Goal: Transaction & Acquisition: Purchase product/service

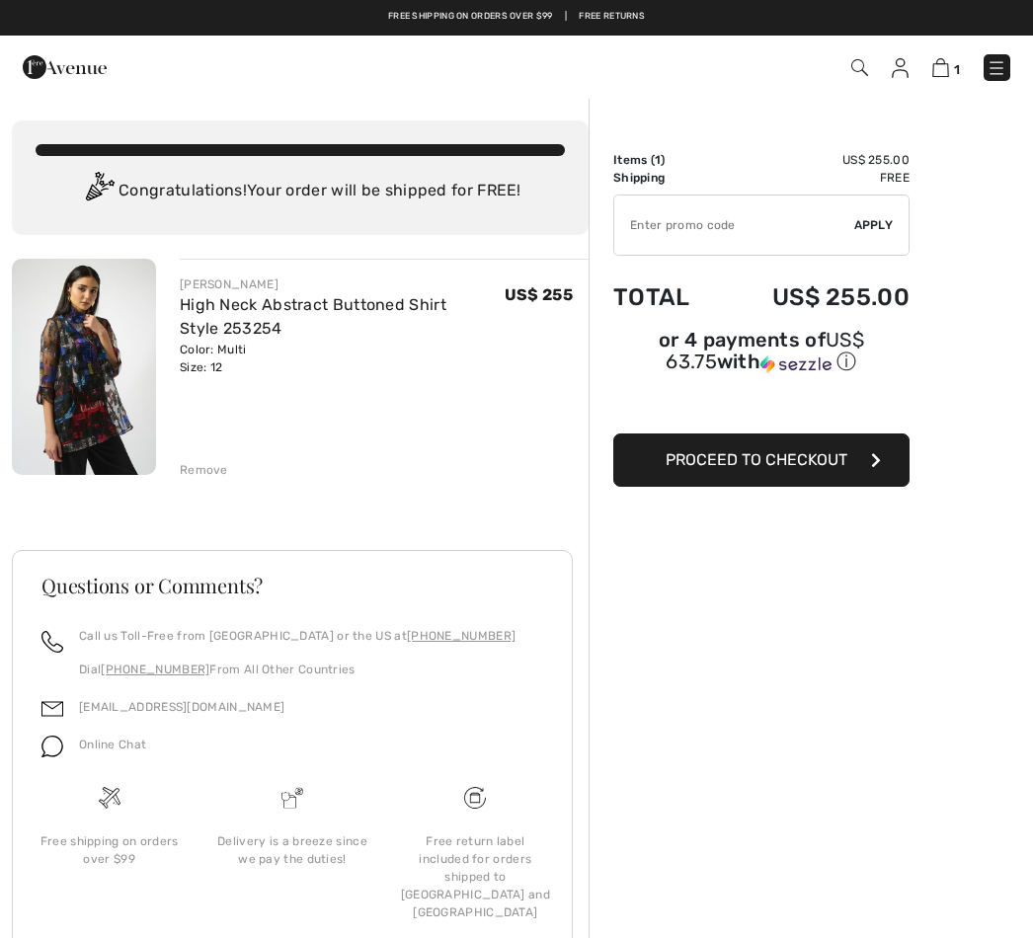
click at [817, 469] on span "Proceed to Checkout" at bounding box center [757, 459] width 182 height 19
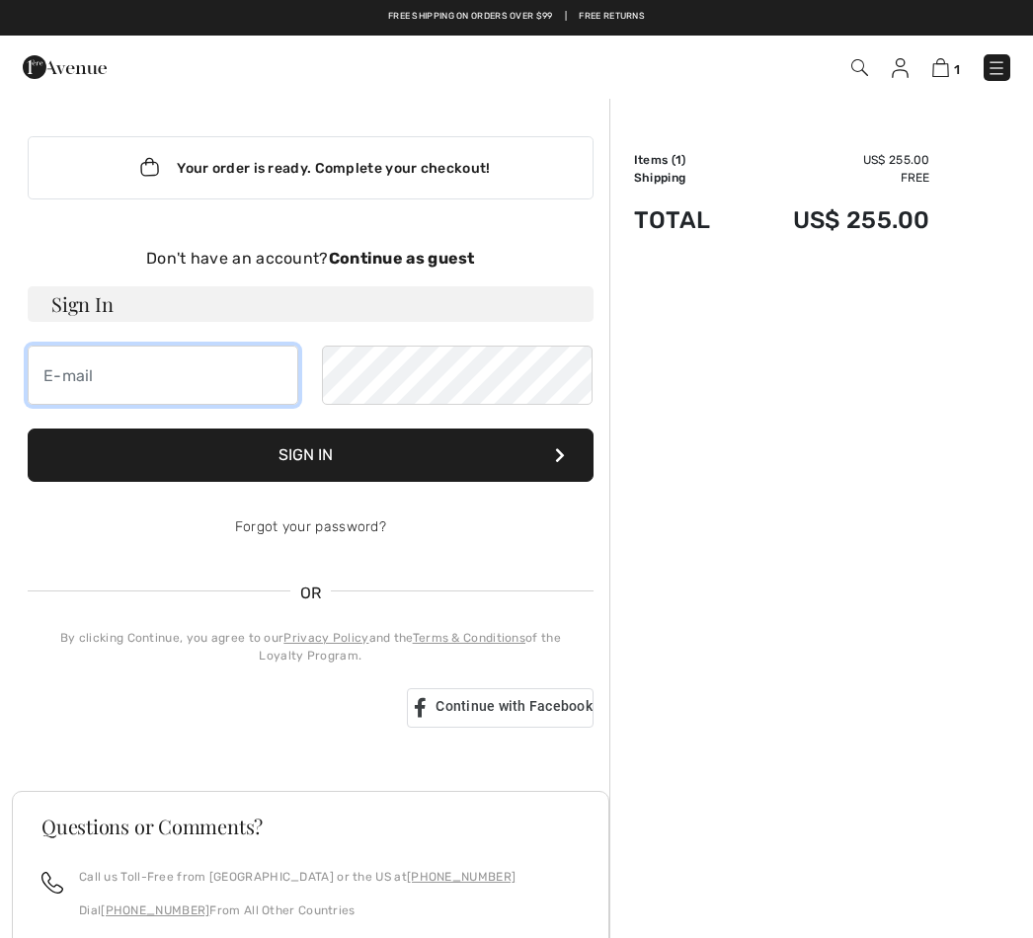
click at [243, 375] on input "email" at bounding box center [163, 375] width 271 height 59
type input "p"
click at [456, 266] on strong "Continue as guest" at bounding box center [402, 258] width 146 height 19
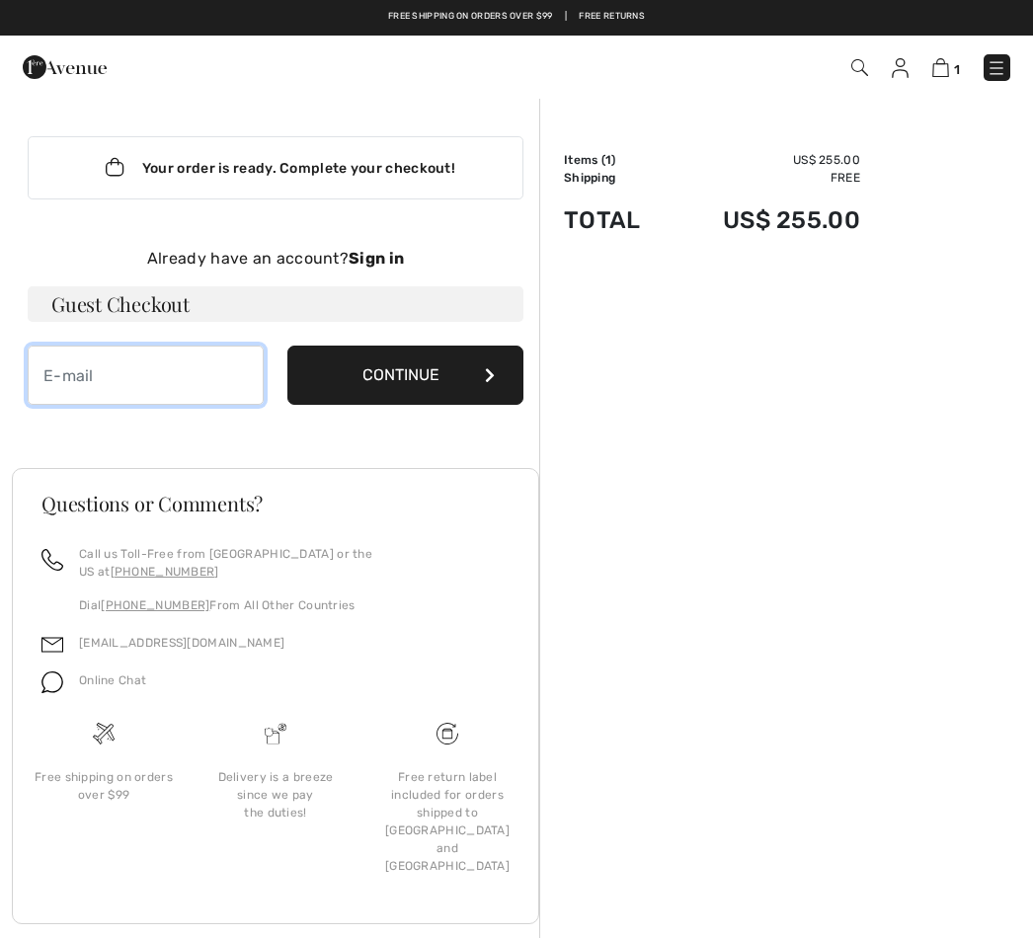
click at [226, 379] on input "email" at bounding box center [146, 375] width 236 height 59
type input "[EMAIL_ADDRESS][DOMAIN_NAME]"
click at [476, 381] on button "Continue" at bounding box center [405, 375] width 236 height 59
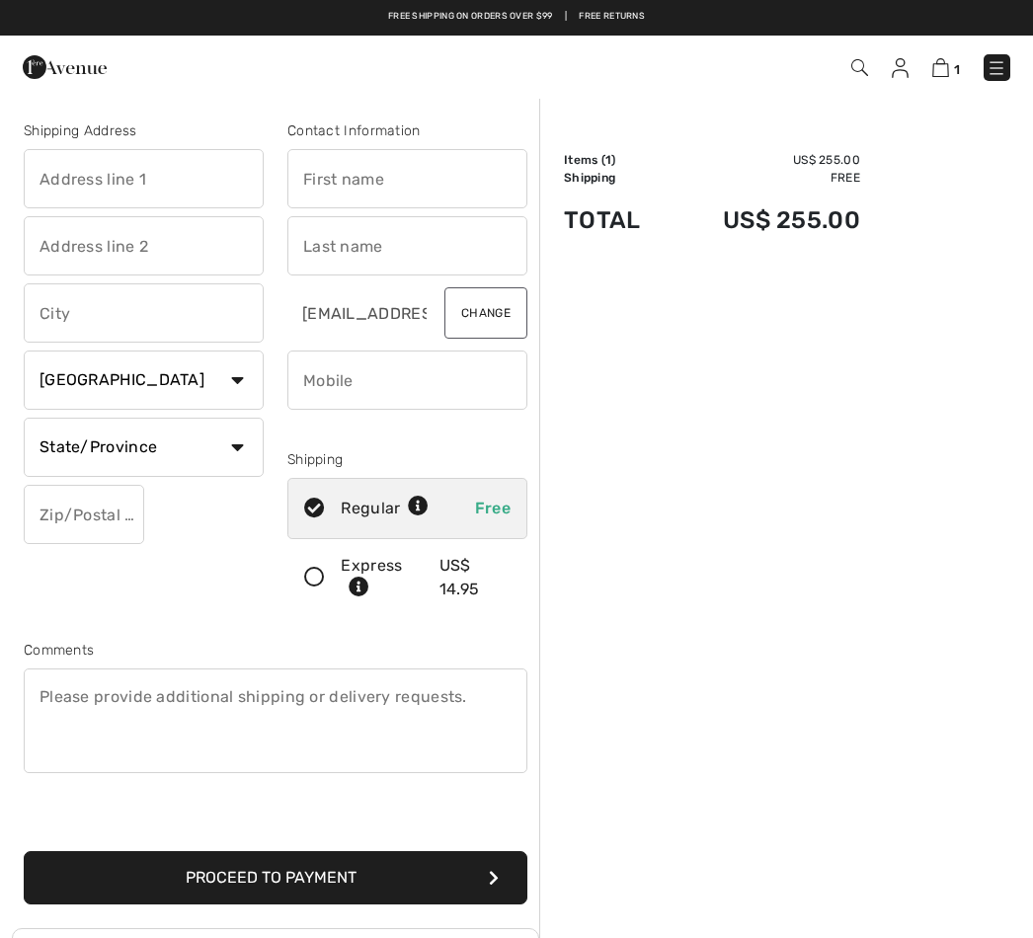
click at [240, 181] on input "text" at bounding box center [144, 178] width 240 height 59
type input "[STREET_ADDRESS]"
type input "[GEOGRAPHIC_DATA]"
select select "0"
type input "01742"
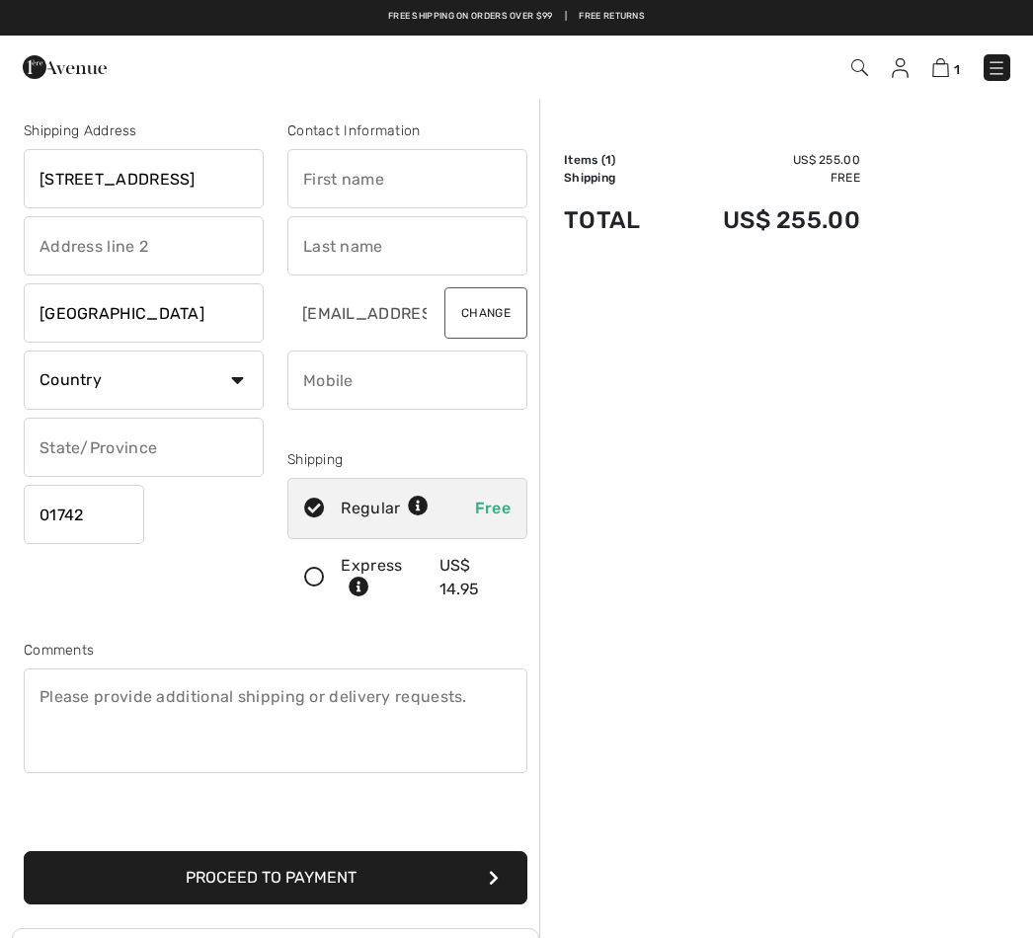
click at [238, 430] on input "text" at bounding box center [144, 447] width 240 height 59
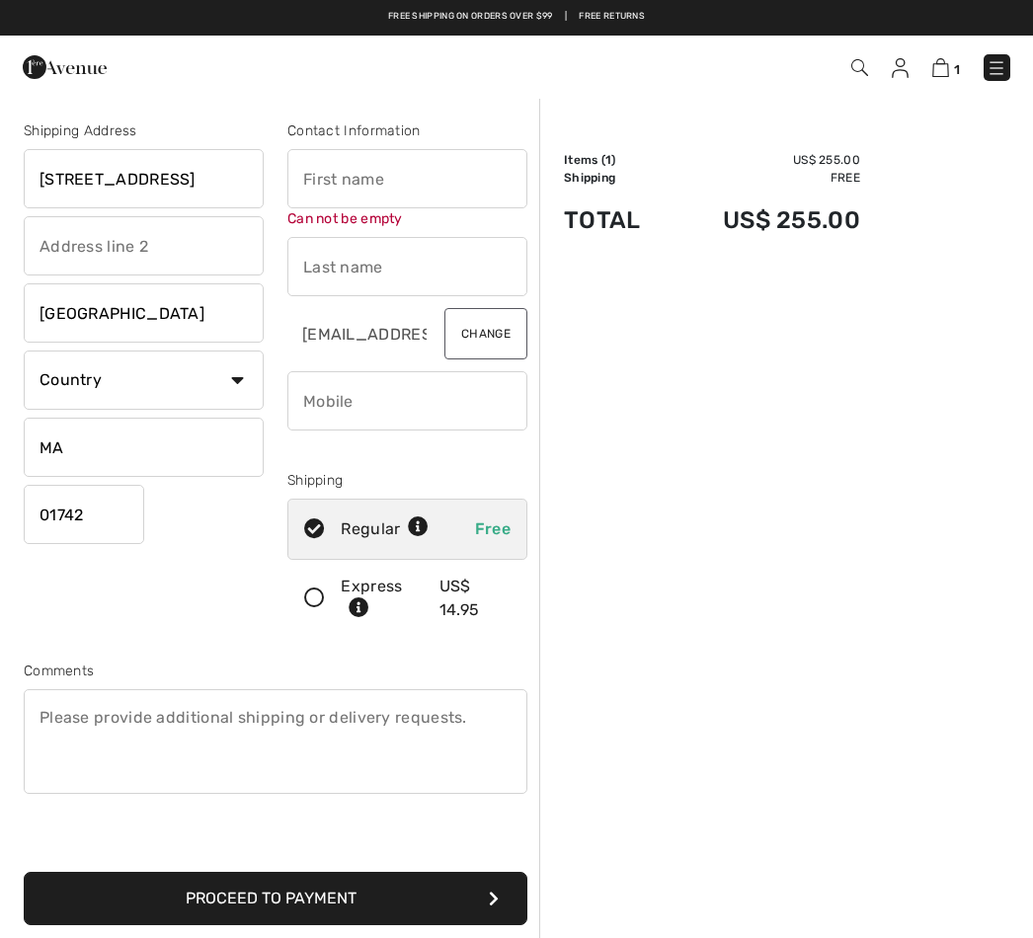
type input "MA"
click at [242, 374] on select "Country [GEOGRAPHIC_DATA] [GEOGRAPHIC_DATA] [GEOGRAPHIC_DATA] [GEOGRAPHIC_DATA]…" at bounding box center [144, 380] width 240 height 59
select select "US"
click at [467, 189] on input "text" at bounding box center [407, 178] width 240 height 59
type input "[PERSON_NAME]"
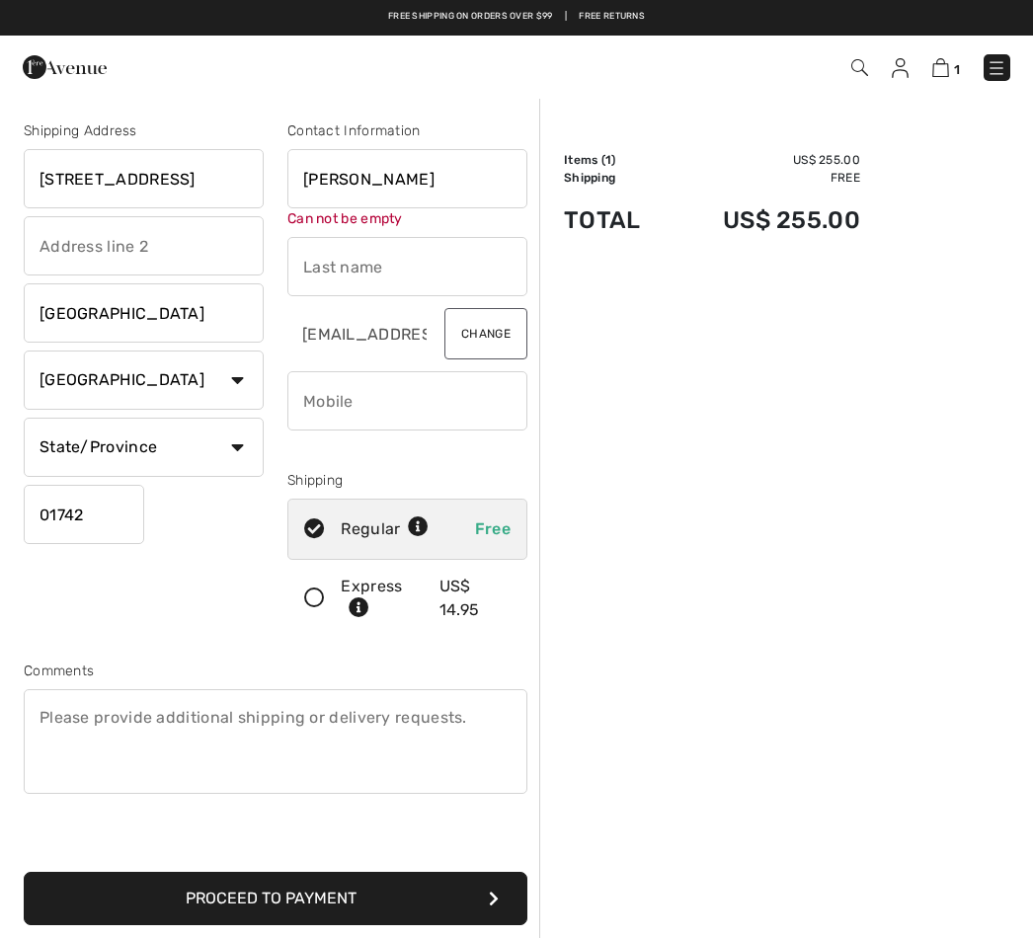
click at [461, 266] on input "text" at bounding box center [407, 266] width 240 height 59
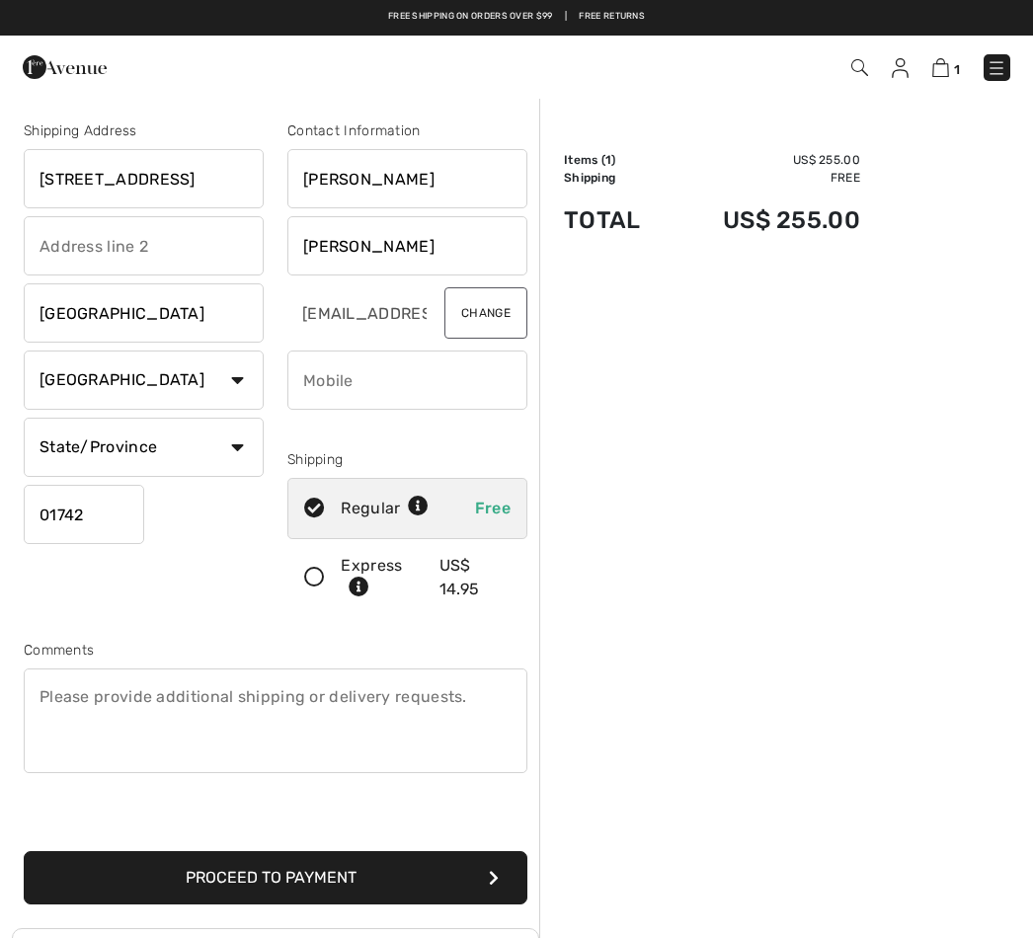
type input "[PERSON_NAME]"
click at [454, 392] on input "phone" at bounding box center [407, 380] width 240 height 59
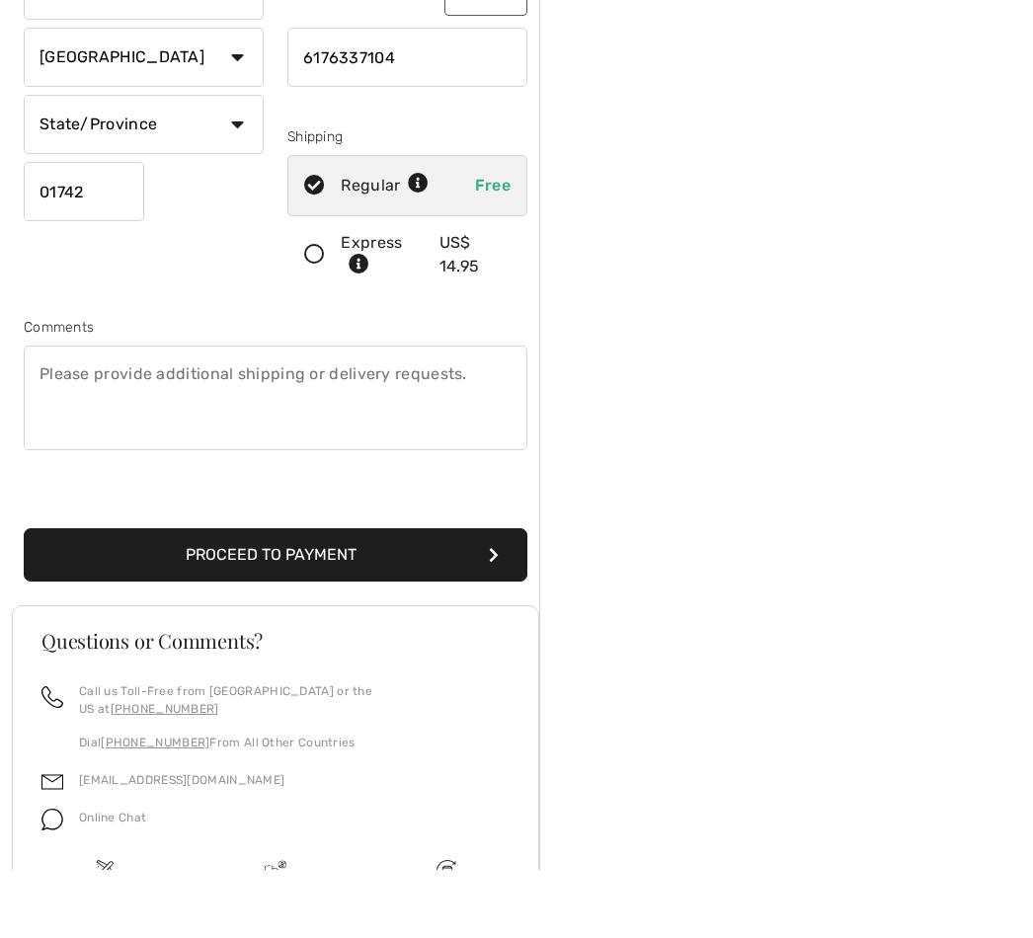
scroll to position [295, 0]
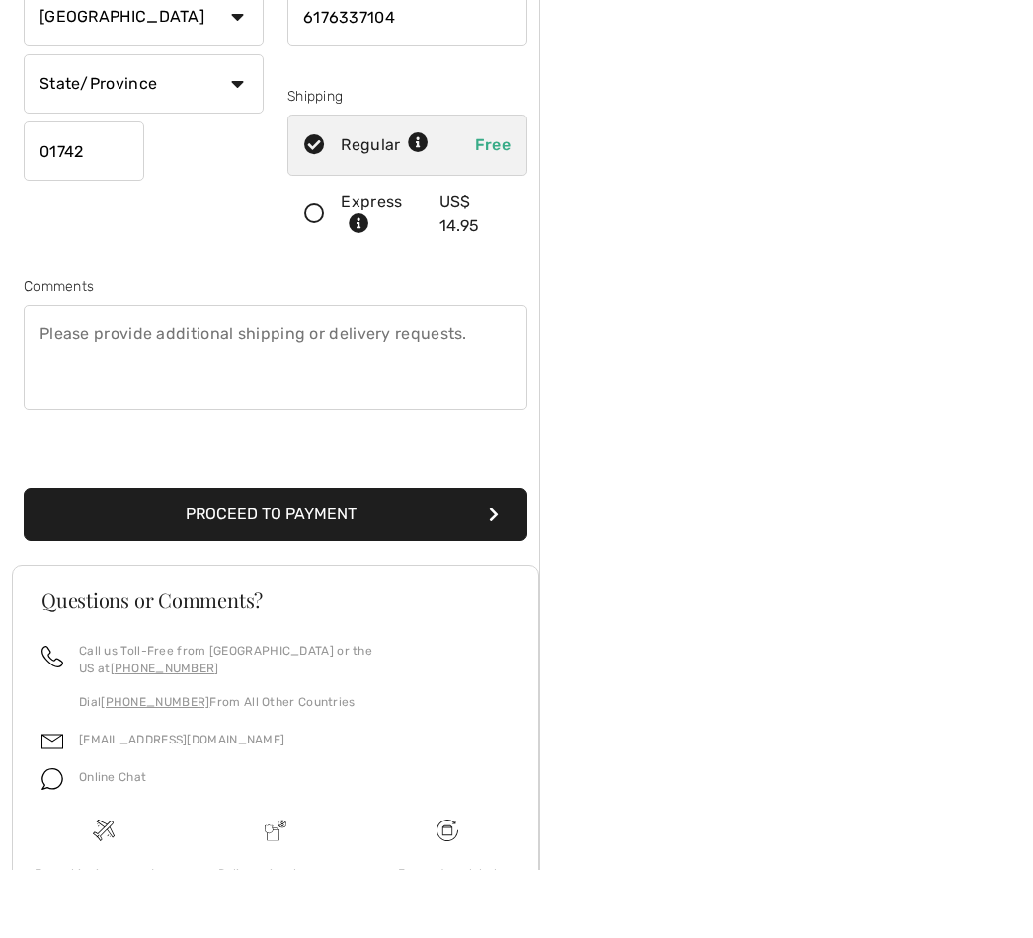
type input "6176337104"
click at [453, 556] on button "Proceed to Payment" at bounding box center [276, 582] width 504 height 53
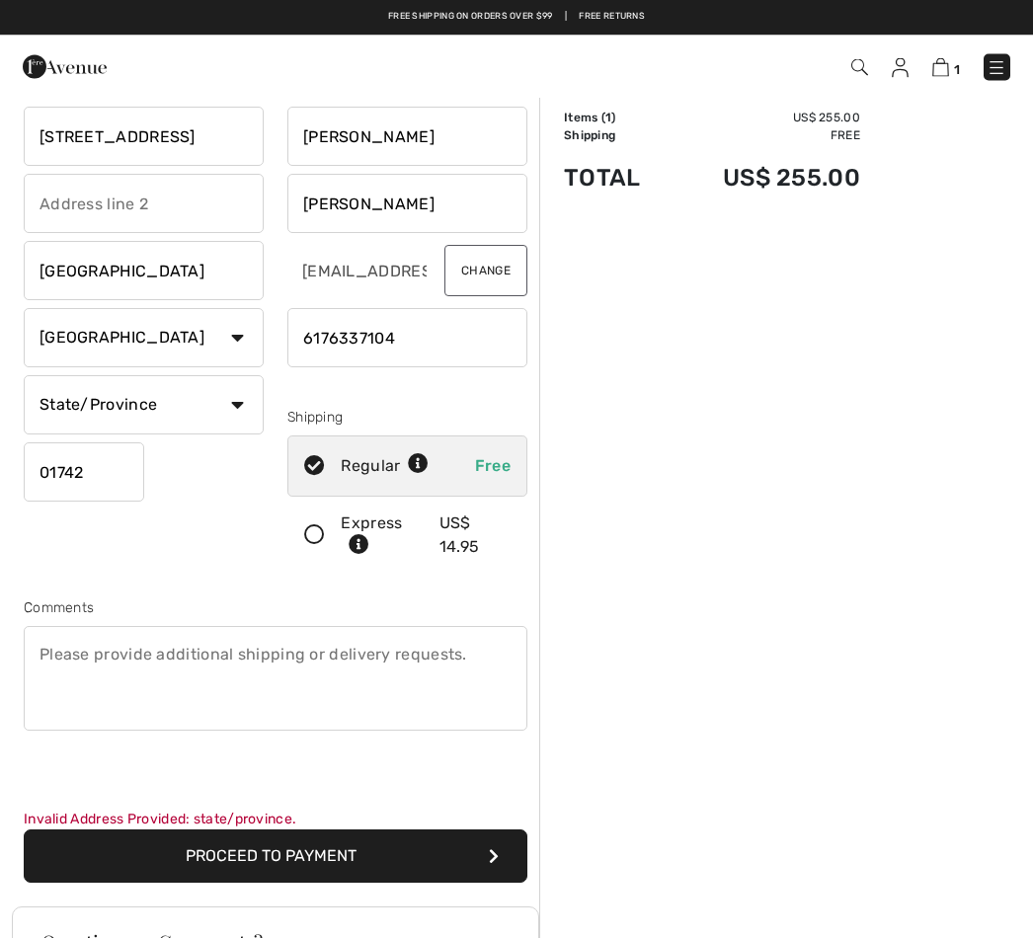
scroll to position [0, 0]
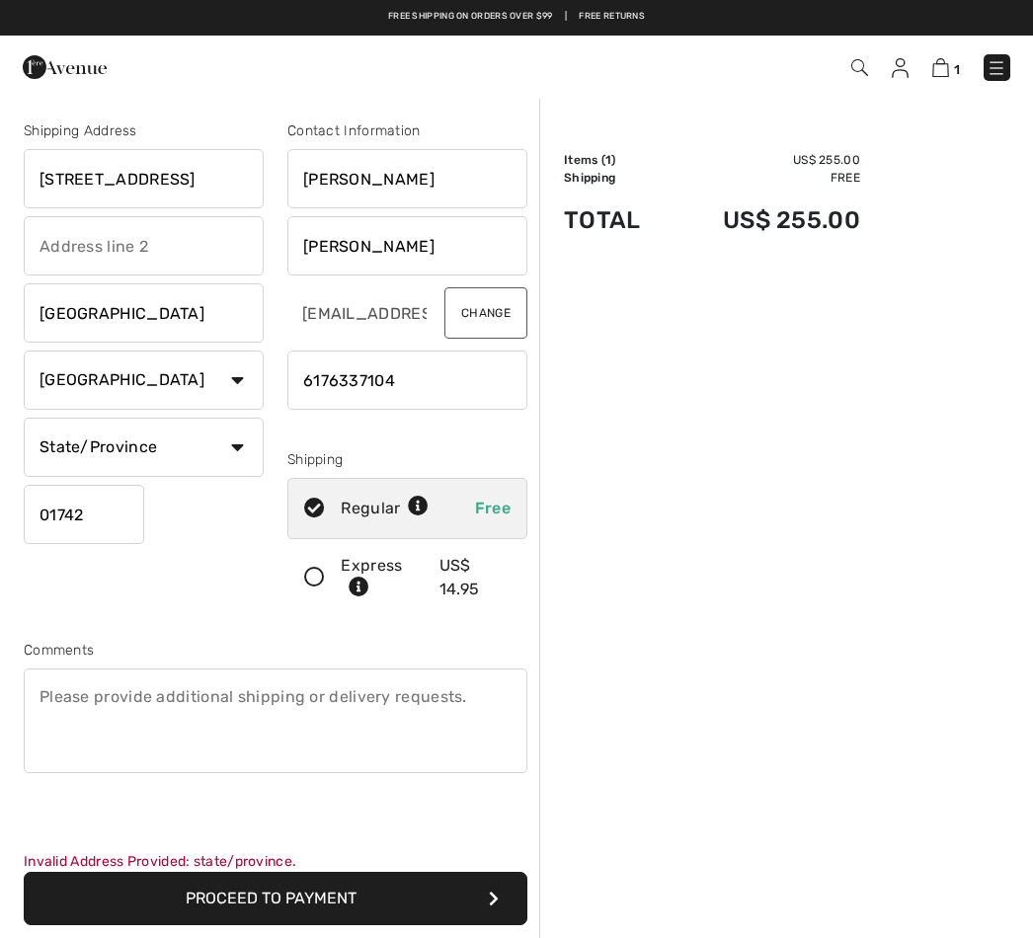
click at [241, 442] on select "State/Province [US_STATE] [US_STATE] [US_STATE] [US_STATE] [US_STATE] [US_STATE…" at bounding box center [144, 447] width 240 height 59
click at [255, 447] on select "State/Province [US_STATE] [US_STATE] [US_STATE] [US_STATE] [US_STATE] [US_STATE…" at bounding box center [144, 447] width 240 height 59
select select "MA"
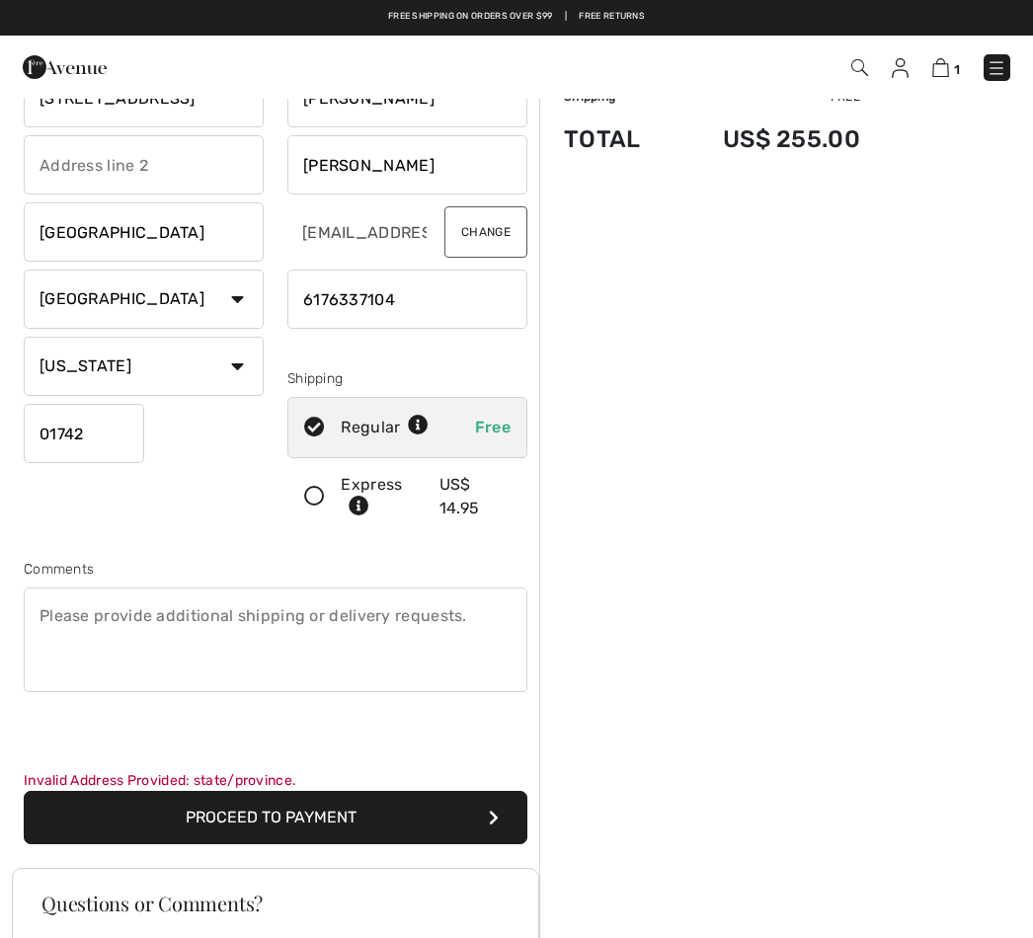
scroll to position [77, 0]
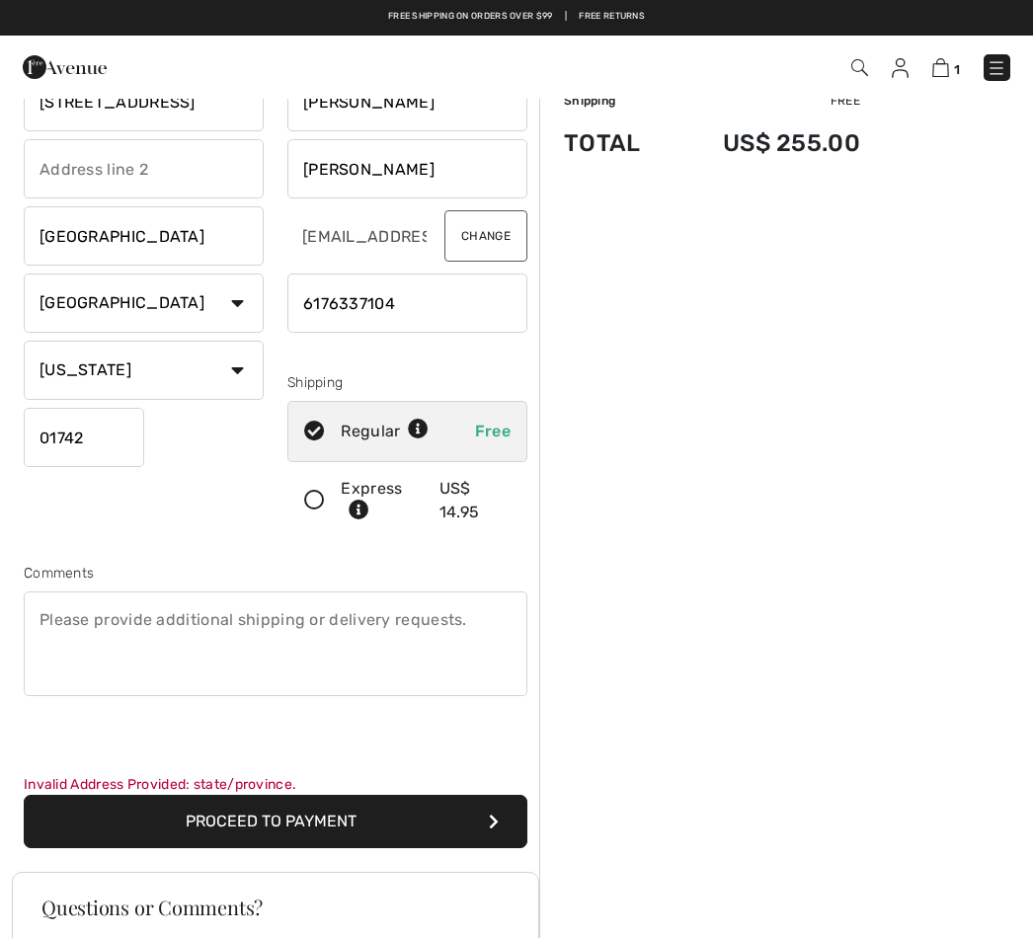
click at [441, 825] on button "Proceed to Payment" at bounding box center [276, 821] width 504 height 53
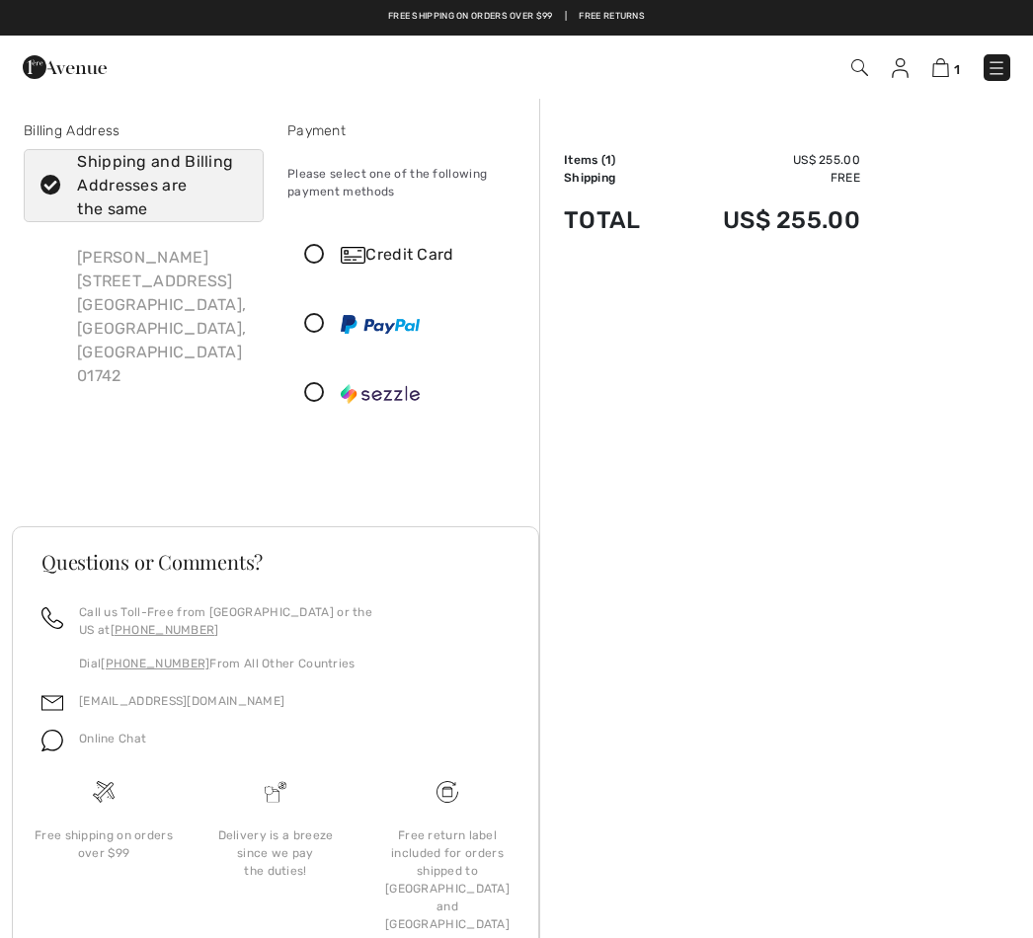
click at [314, 260] on icon at bounding box center [314, 255] width 52 height 21
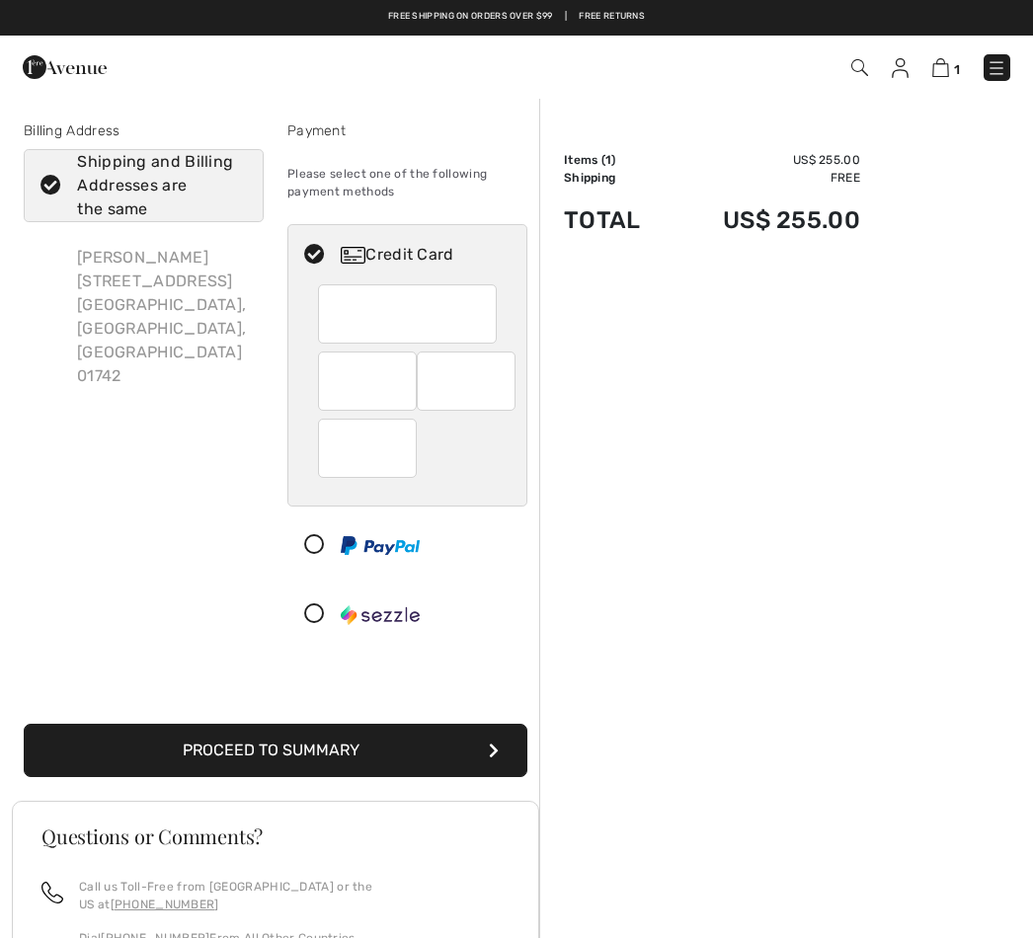
click at [448, 747] on button "Proceed to Summary" at bounding box center [276, 750] width 504 height 53
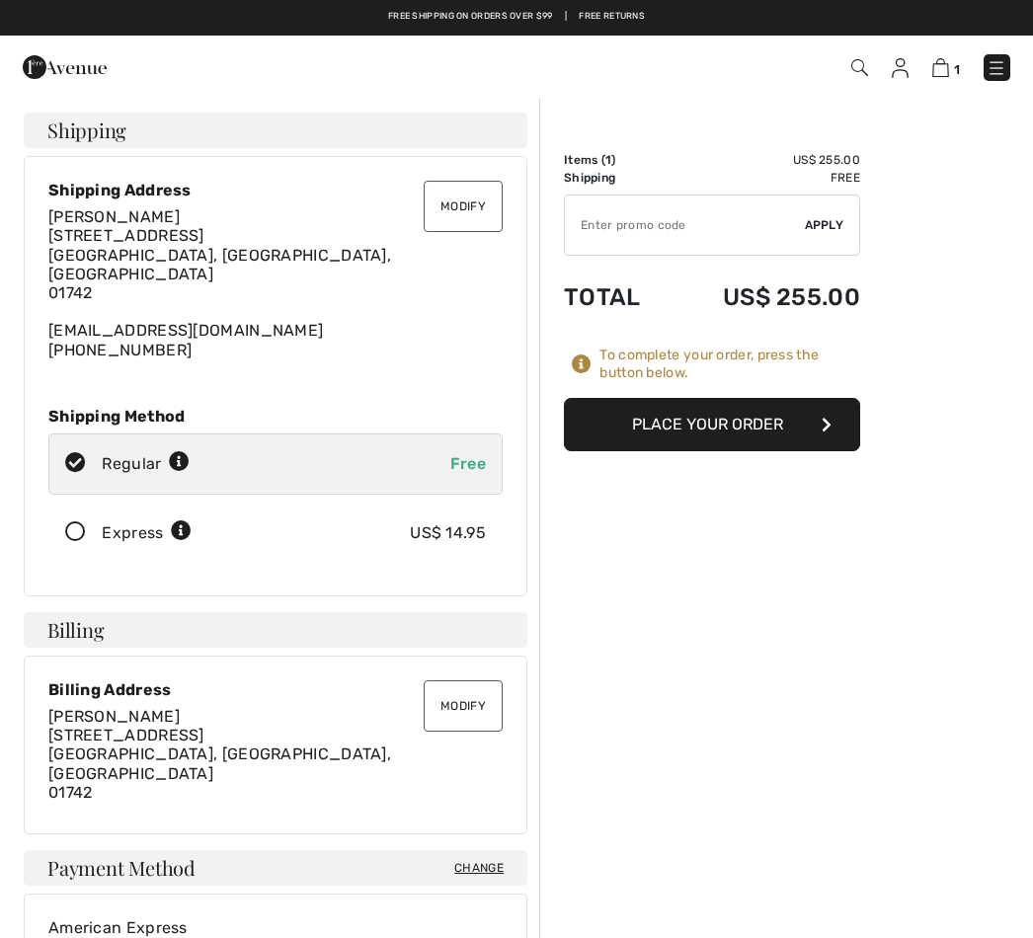
click at [771, 427] on button "Place Your Order" at bounding box center [712, 424] width 296 height 53
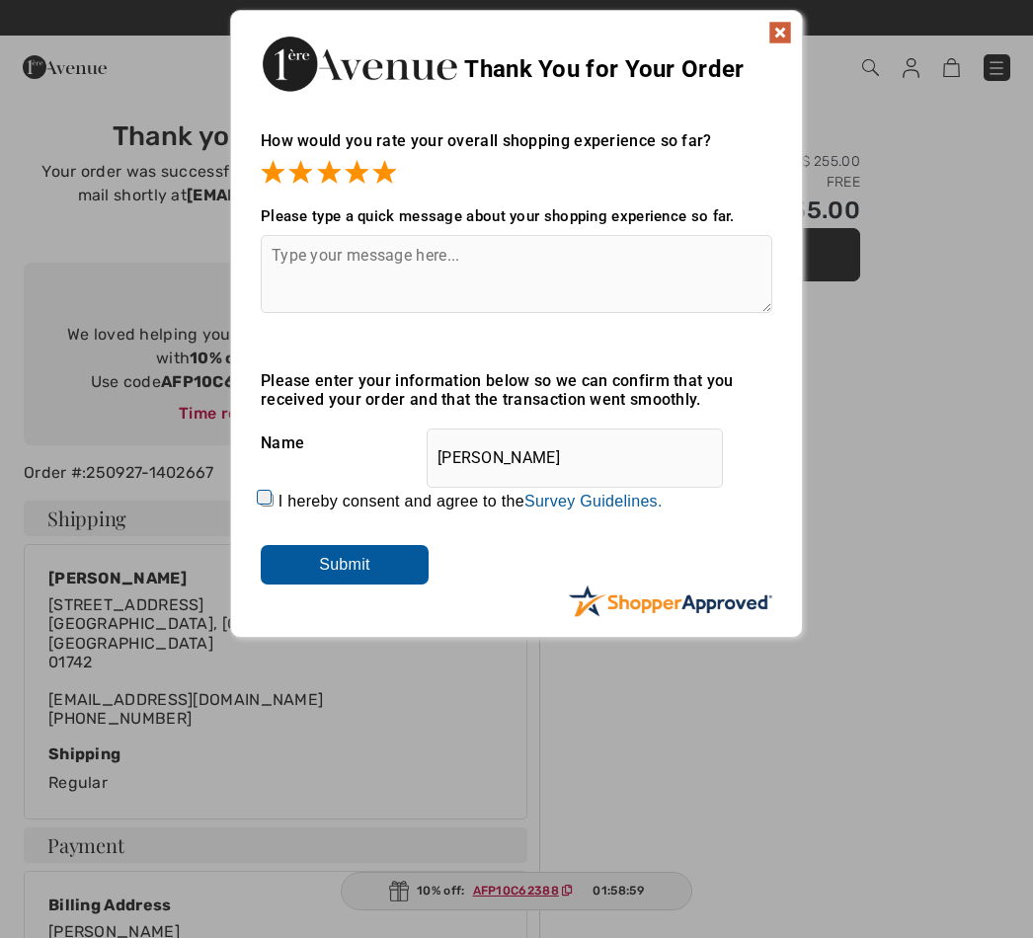
click at [386, 566] on input "Submit" at bounding box center [345, 565] width 168 height 40
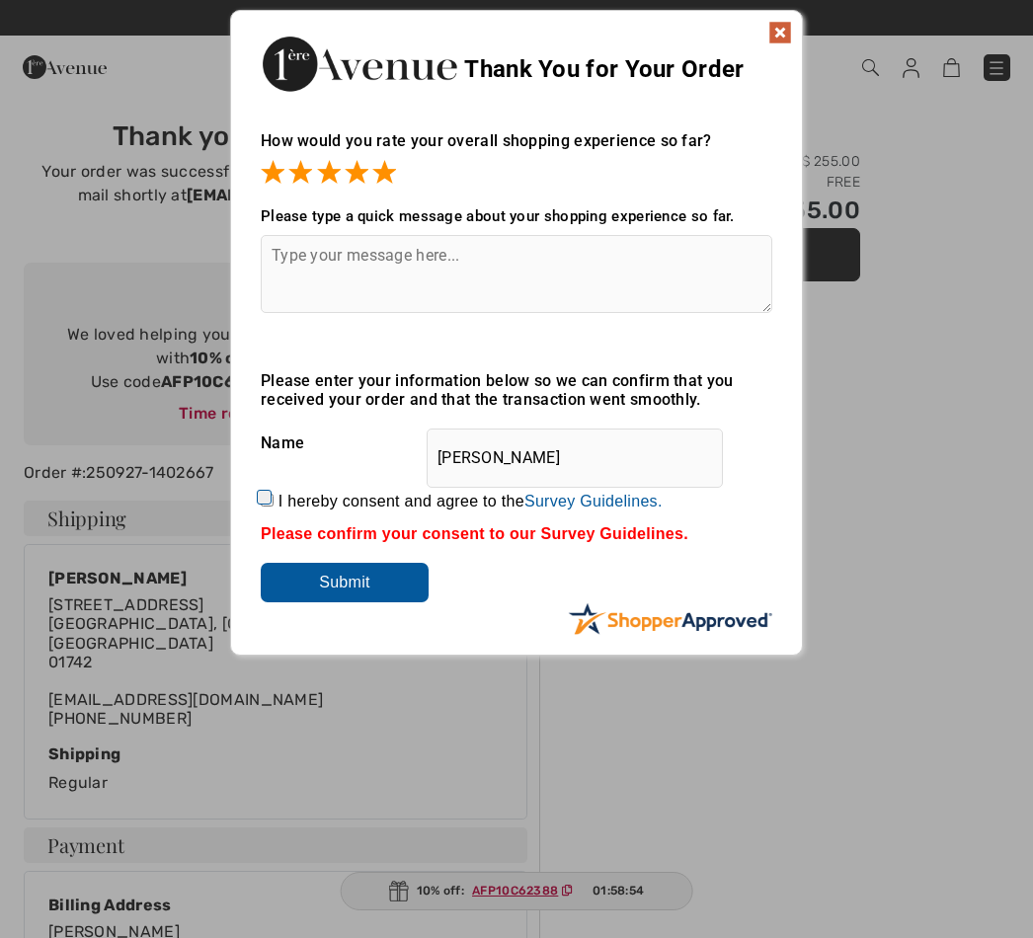
click at [788, 29] on img at bounding box center [781, 33] width 24 height 24
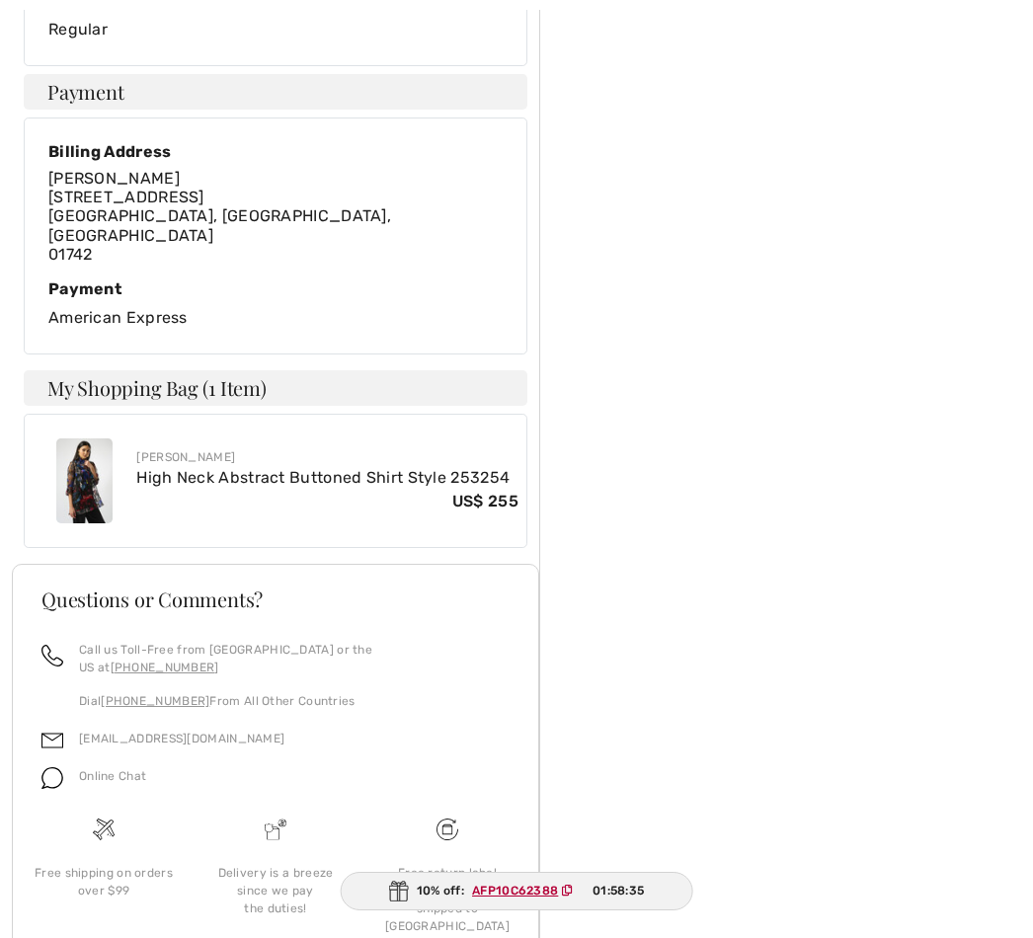
scroll to position [761, 0]
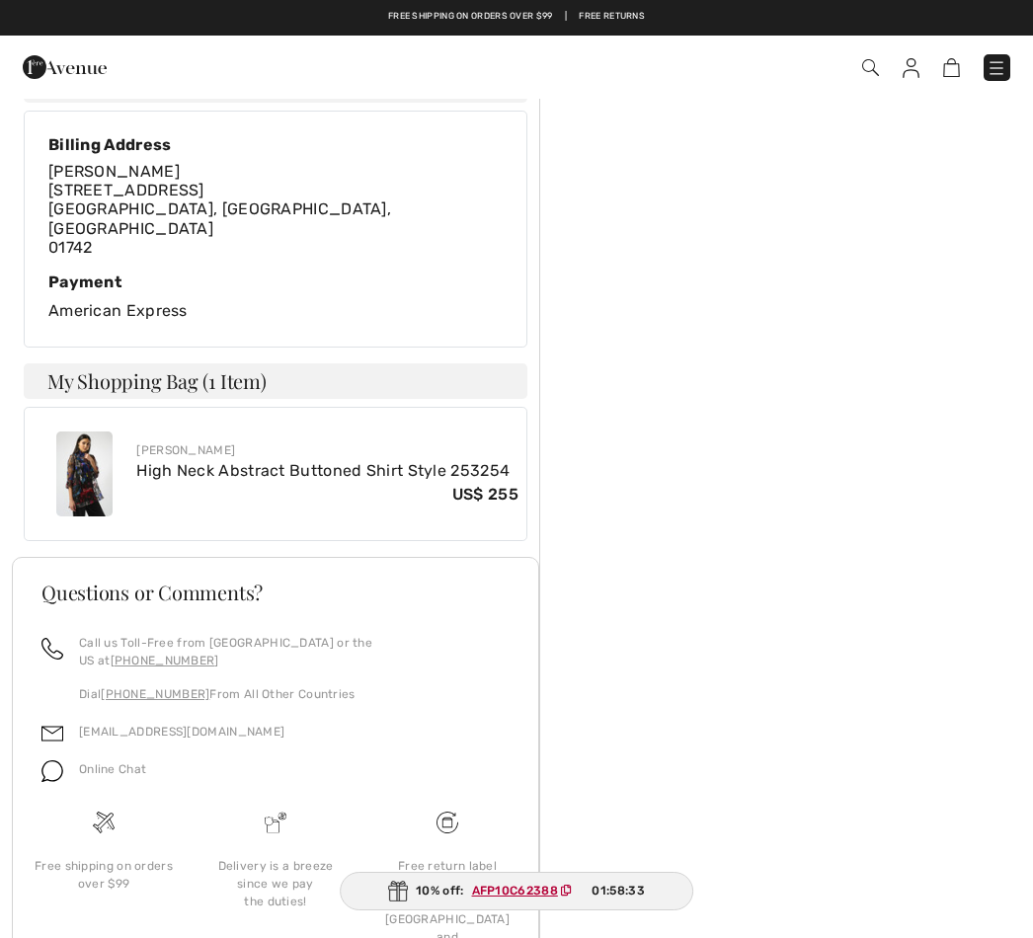
click at [535, 898] on ins "AFP10C62388" at bounding box center [515, 891] width 86 height 14
click at [543, 898] on ins "AFP10C62388" at bounding box center [515, 891] width 86 height 14
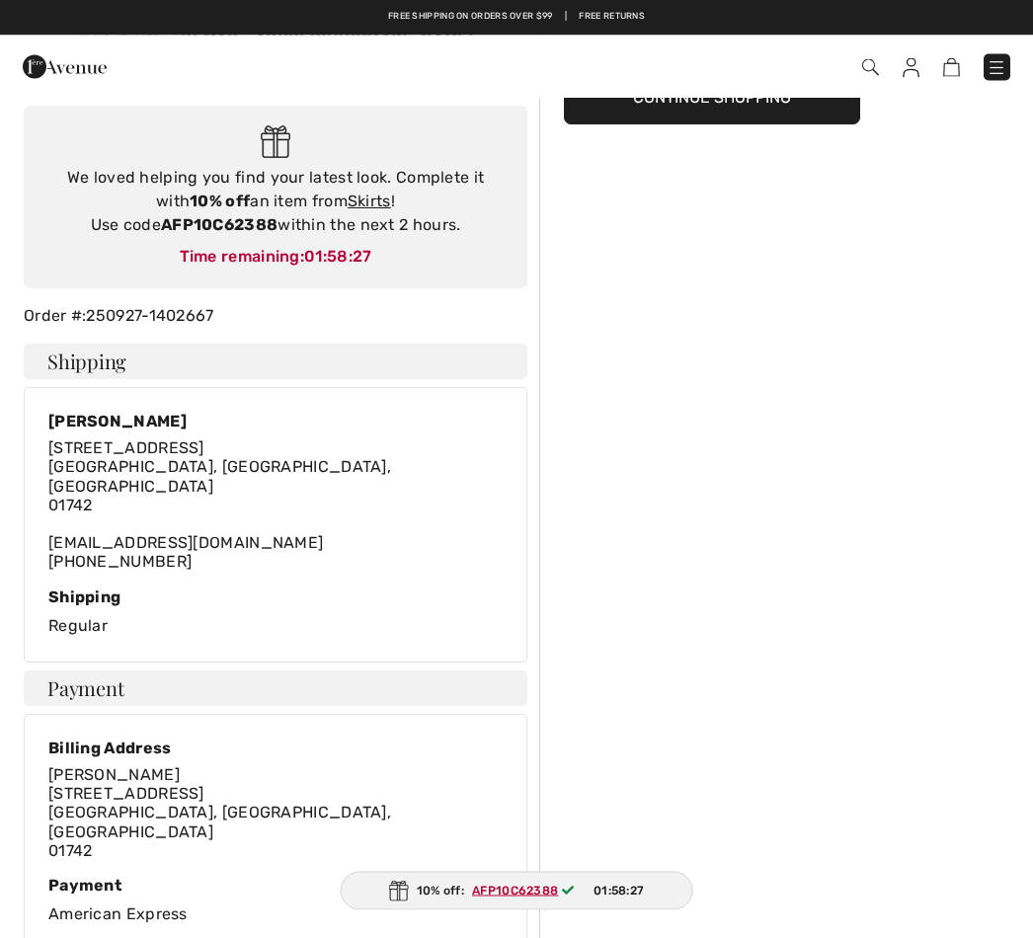
scroll to position [0, 0]
